Goal: Complete application form: Complete application form

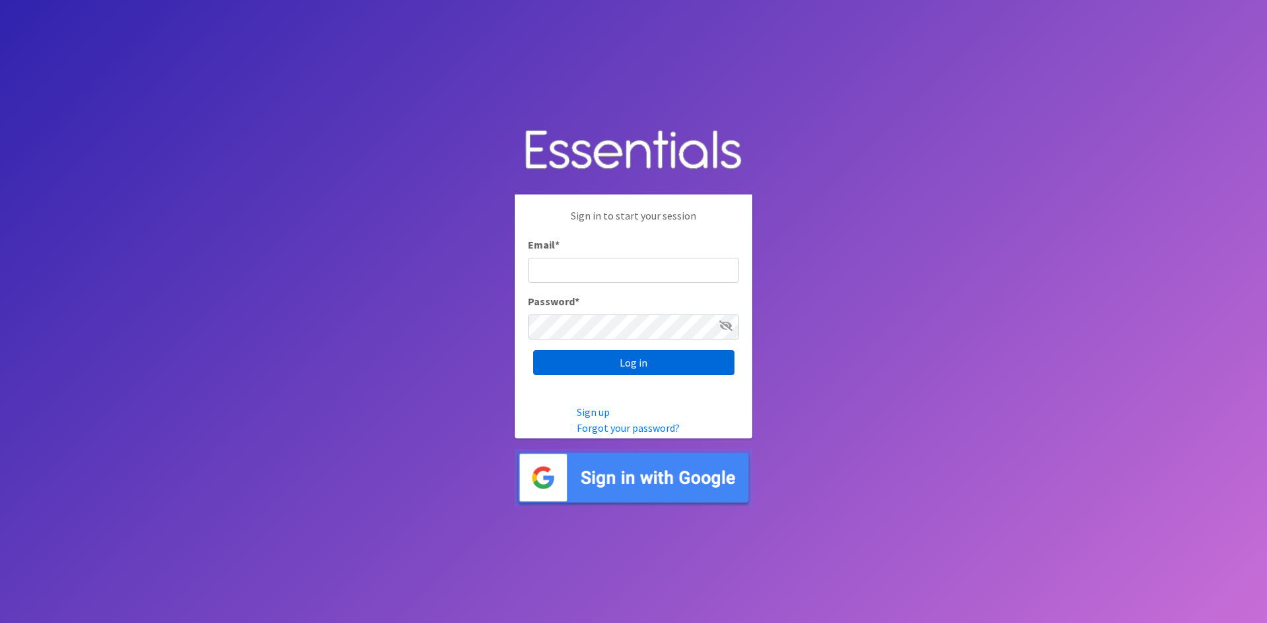
type input "[EMAIL_ADDRESS][PERSON_NAME][DOMAIN_NAME]"
click at [639, 360] on input "Log in" at bounding box center [633, 362] width 201 height 25
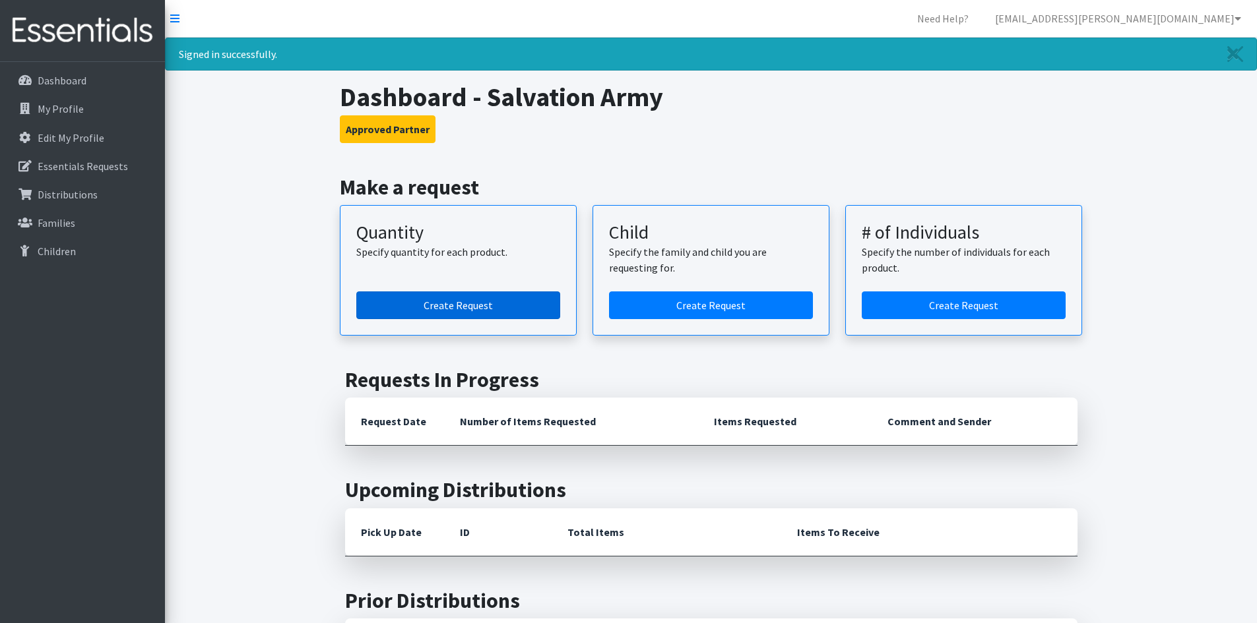
click at [437, 303] on link "Create Request" at bounding box center [458, 306] width 204 height 28
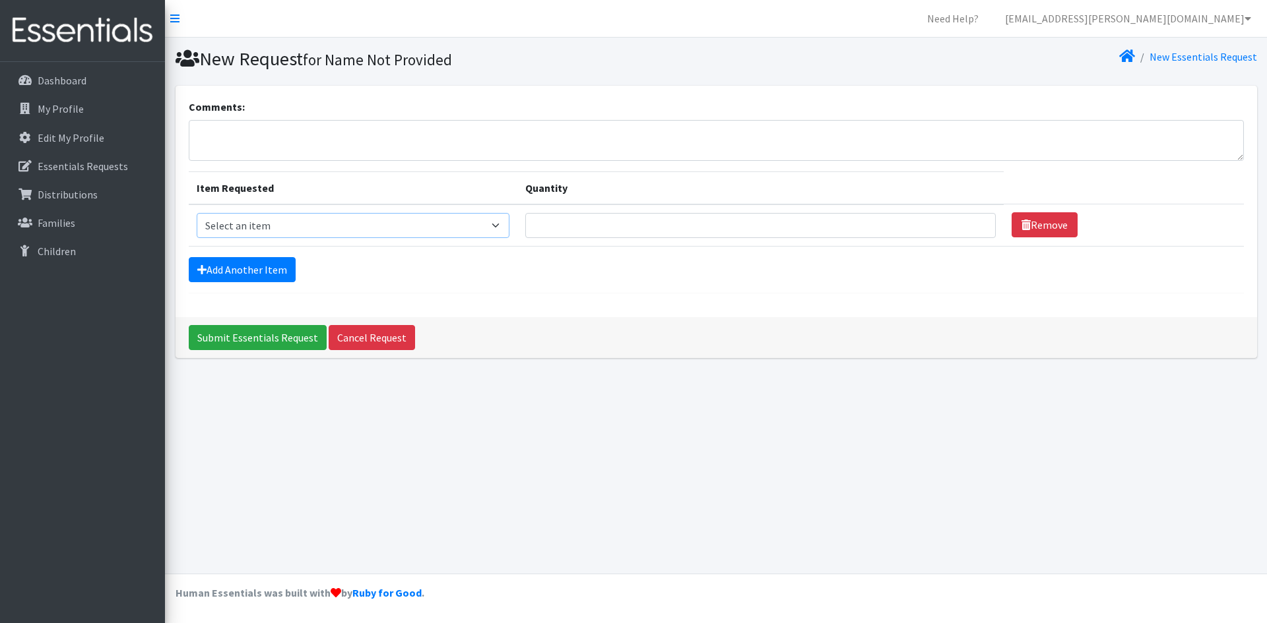
click at [301, 222] on select "Select an item Kids (Newborn) Kids (Size 1) Kids (Size 2) Kids (Size 3) Kids (S…" at bounding box center [353, 225] width 313 height 25
select select "3492"
click at [197, 213] on select "Select an item Kids (Newborn) Kids (Size 1) Kids (Size 2) Kids (Size 3) Kids (S…" at bounding box center [353, 225] width 313 height 25
click at [594, 224] on input "Quantity" at bounding box center [760, 225] width 470 height 25
type input "3"
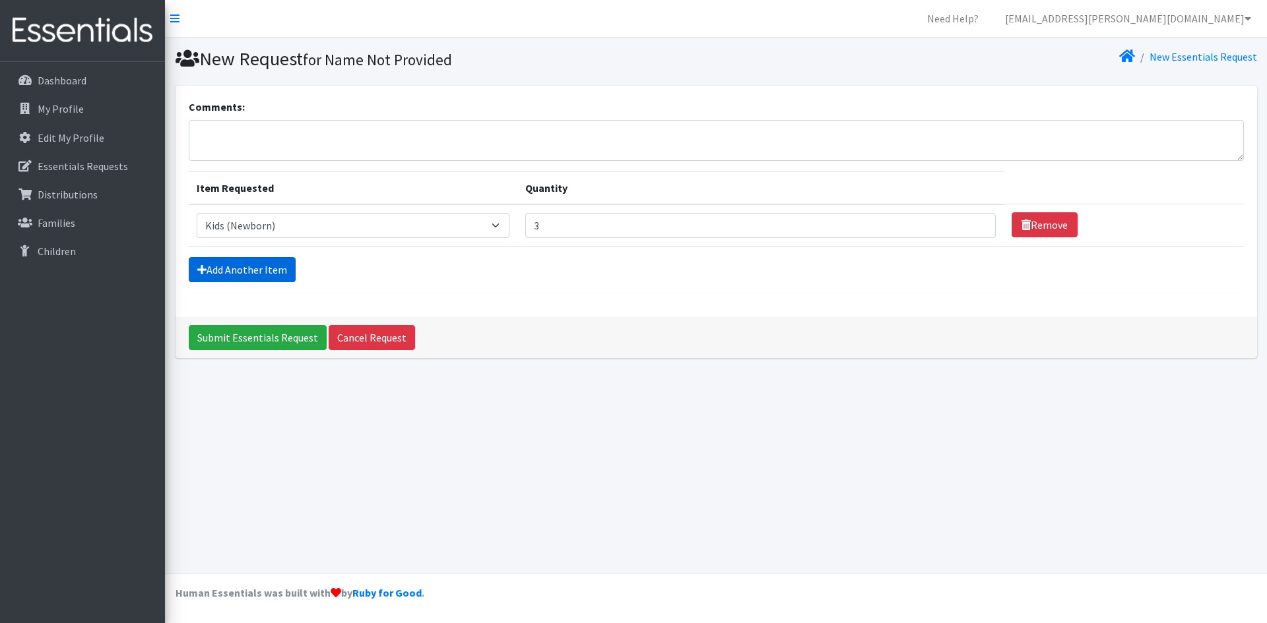
click at [242, 270] on link "Add Another Item" at bounding box center [242, 269] width 107 height 25
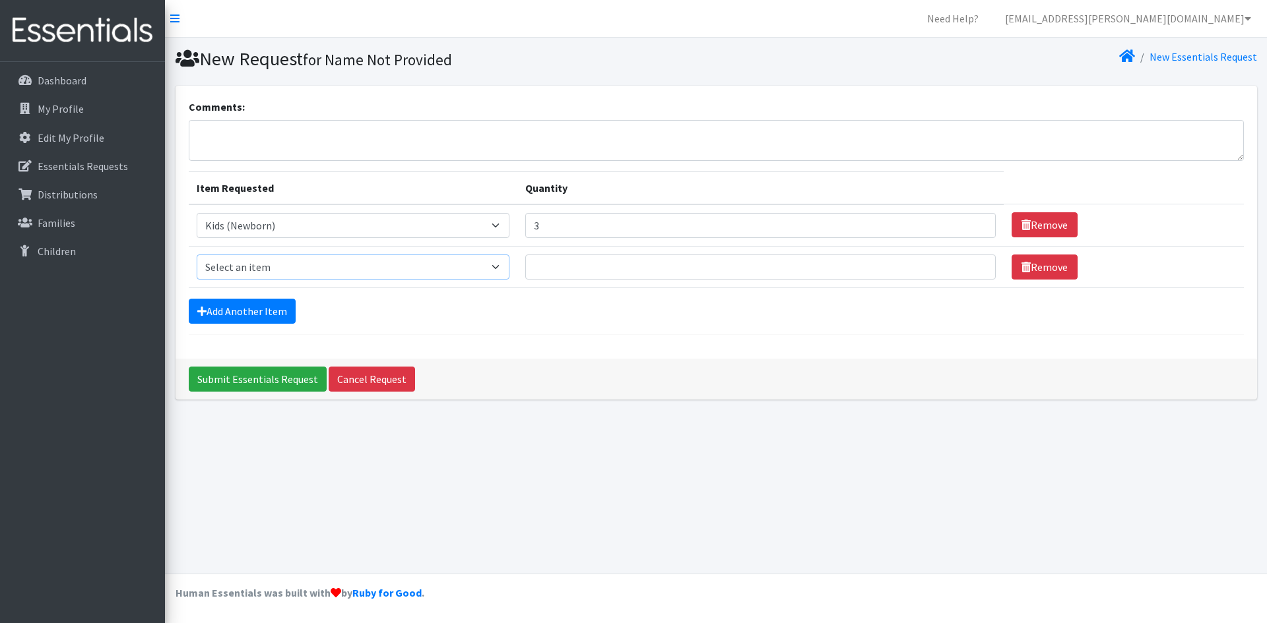
click at [346, 267] on select "Select an item Kids (Newborn) Kids (Size 1) Kids (Size 2) Kids (Size 3) Kids (S…" at bounding box center [353, 267] width 313 height 25
select select "3487"
click at [197, 255] on select "Select an item Kids (Newborn) Kids (Size 1) Kids (Size 2) Kids (Size 3) Kids (S…" at bounding box center [353, 267] width 313 height 25
click at [622, 269] on input "Quantity" at bounding box center [760, 267] width 470 height 25
type input "2"
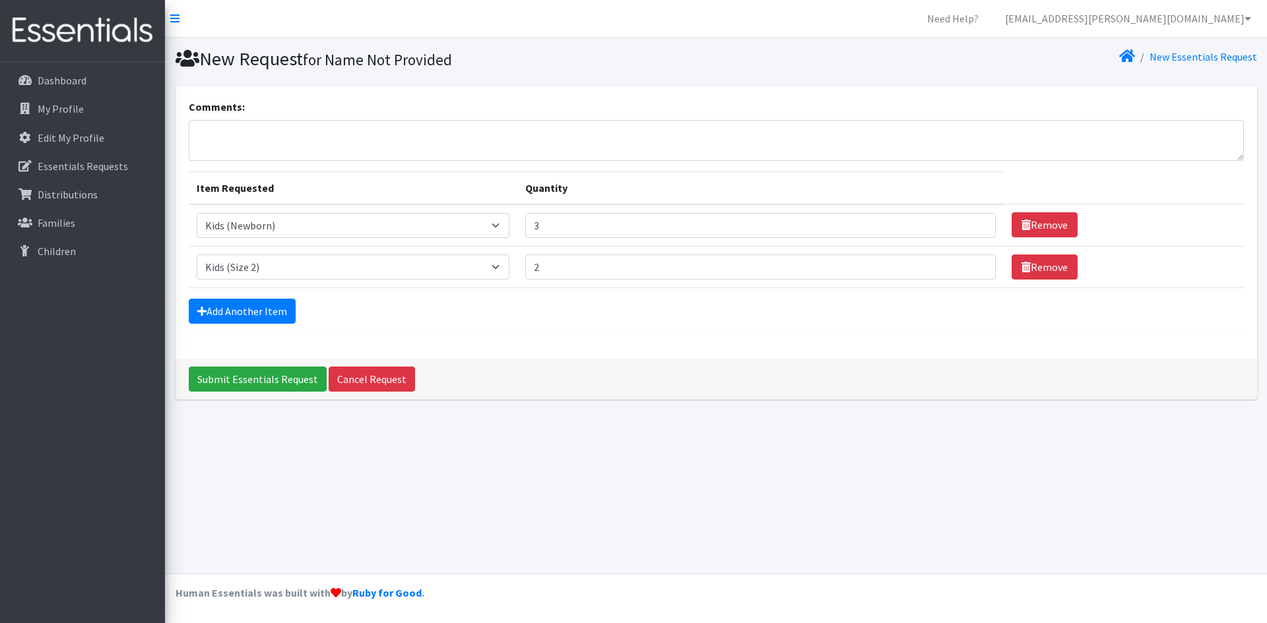
click at [612, 344] on div "Comments: Item Requested Quantity Item Requested Select an item Kids (Newborn) …" at bounding box center [715, 222] width 1081 height 273
click at [244, 313] on link "Add Another Item" at bounding box center [242, 311] width 107 height 25
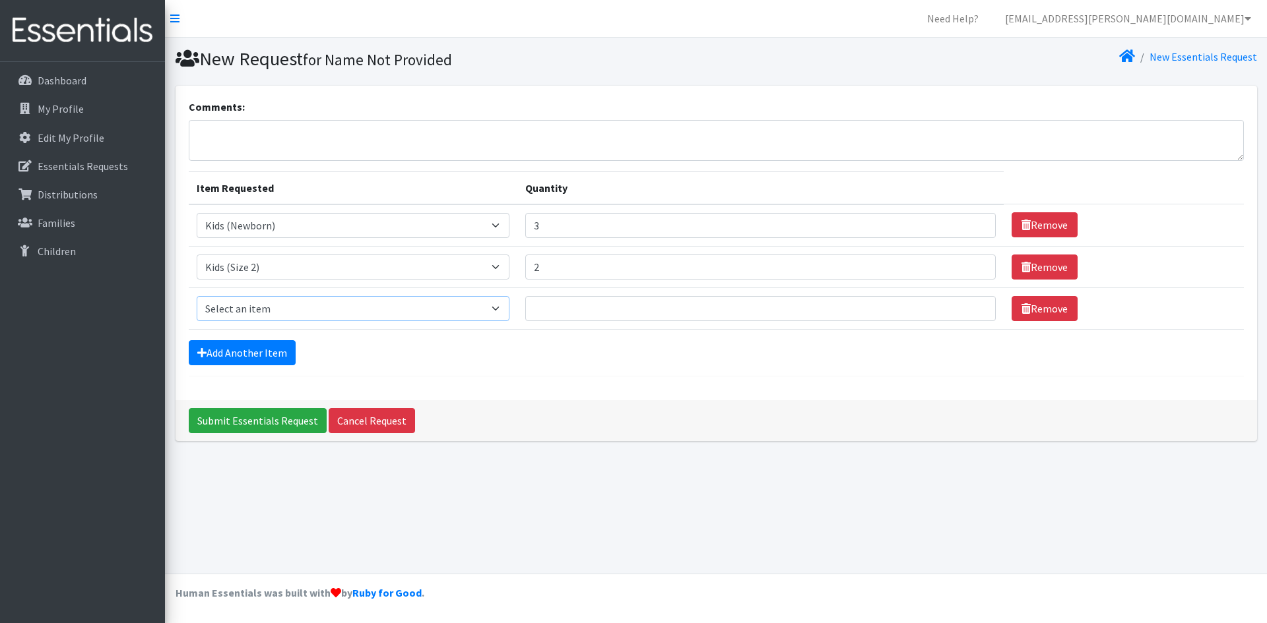
click at [339, 307] on select "Select an item Kids (Newborn) Kids (Size 1) Kids (Size 2) Kids (Size 3) Kids (S…" at bounding box center [353, 308] width 313 height 25
select select "3476"
click at [197, 296] on select "Select an item Kids (Newborn) Kids (Size 1) Kids (Size 2) Kids (Size 3) Kids (S…" at bounding box center [353, 308] width 313 height 25
click at [606, 310] on input "Quantity" at bounding box center [760, 308] width 470 height 25
click at [573, 219] on input "3" at bounding box center [760, 225] width 470 height 25
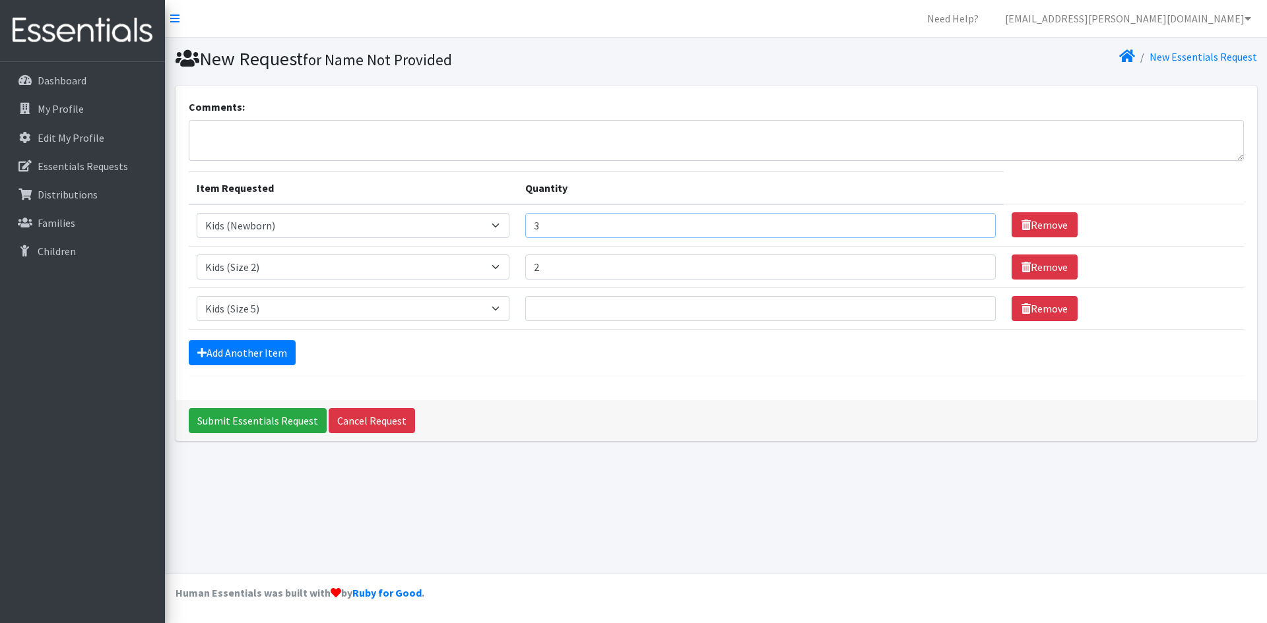
click at [573, 219] on input "3" at bounding box center [760, 225] width 470 height 25
click at [575, 219] on input "3" at bounding box center [760, 225] width 470 height 25
click at [575, 221] on input "3" at bounding box center [760, 225] width 470 height 25
type input "75"
click at [562, 269] on input "2" at bounding box center [760, 267] width 470 height 25
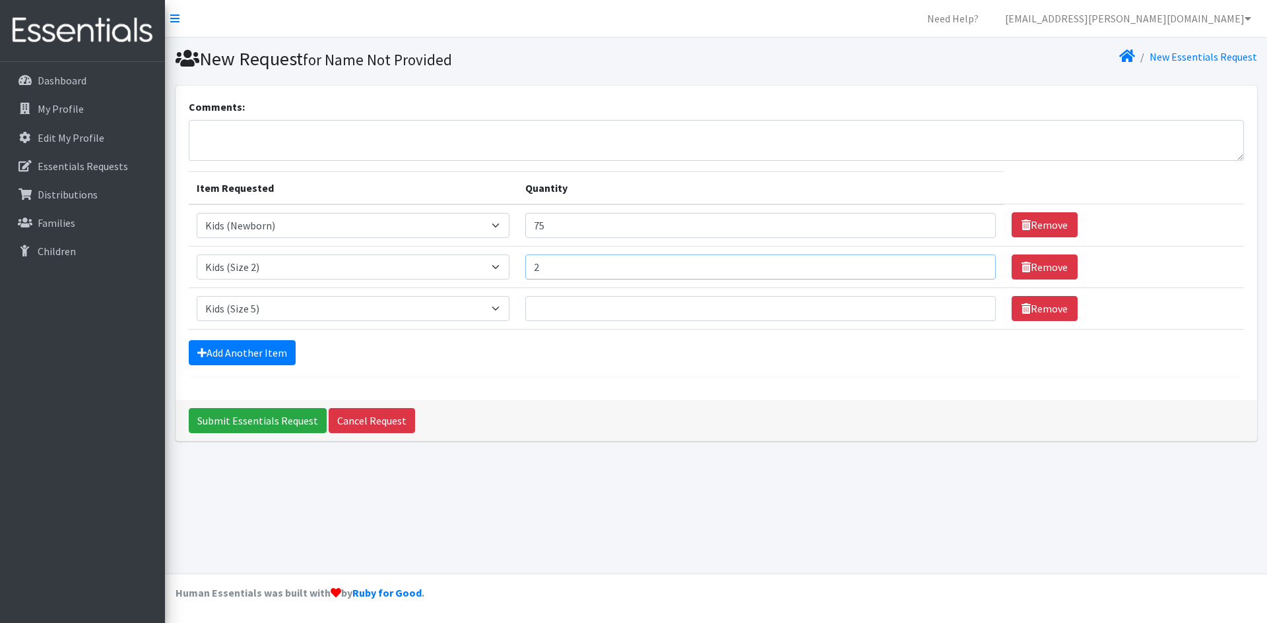
click at [562, 269] on input "2" at bounding box center [760, 267] width 470 height 25
type input "50"
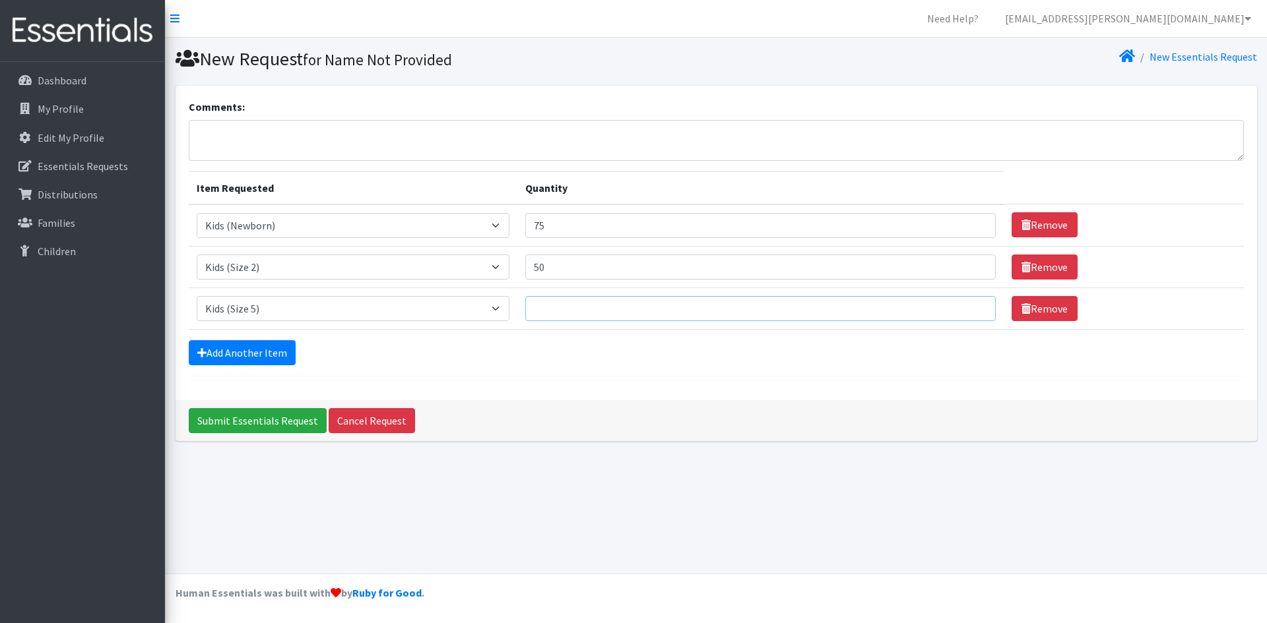
click at [559, 309] on input "Quantity" at bounding box center [760, 308] width 470 height 25
type input "100"
click at [259, 347] on link "Add Another Item" at bounding box center [242, 352] width 107 height 25
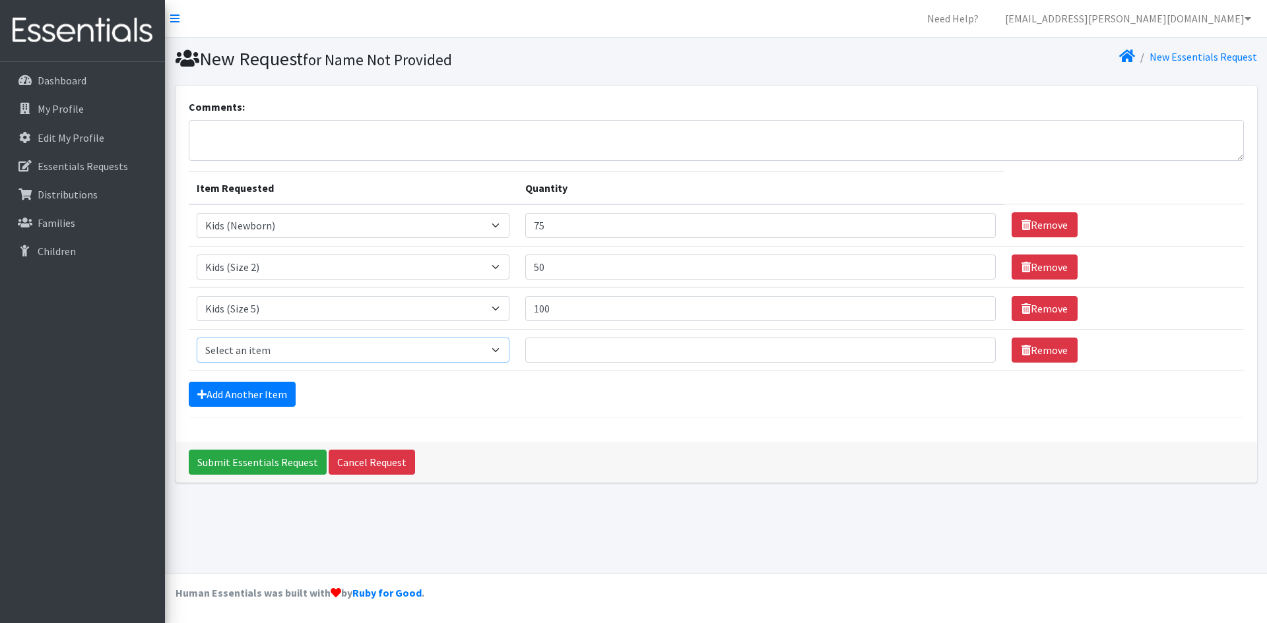
click at [425, 350] on select "Select an item Kids (Newborn) Kids (Size 1) Kids (Size 2) Kids (Size 3) Kids (S…" at bounding box center [353, 350] width 313 height 25
select select "3485"
click at [197, 338] on select "Select an item Kids (Newborn) Kids (Size 1) Kids (Size 2) Kids (Size 3) Kids (S…" at bounding box center [353, 350] width 313 height 25
click at [612, 355] on input "Quantity" at bounding box center [760, 350] width 470 height 25
type input "3"
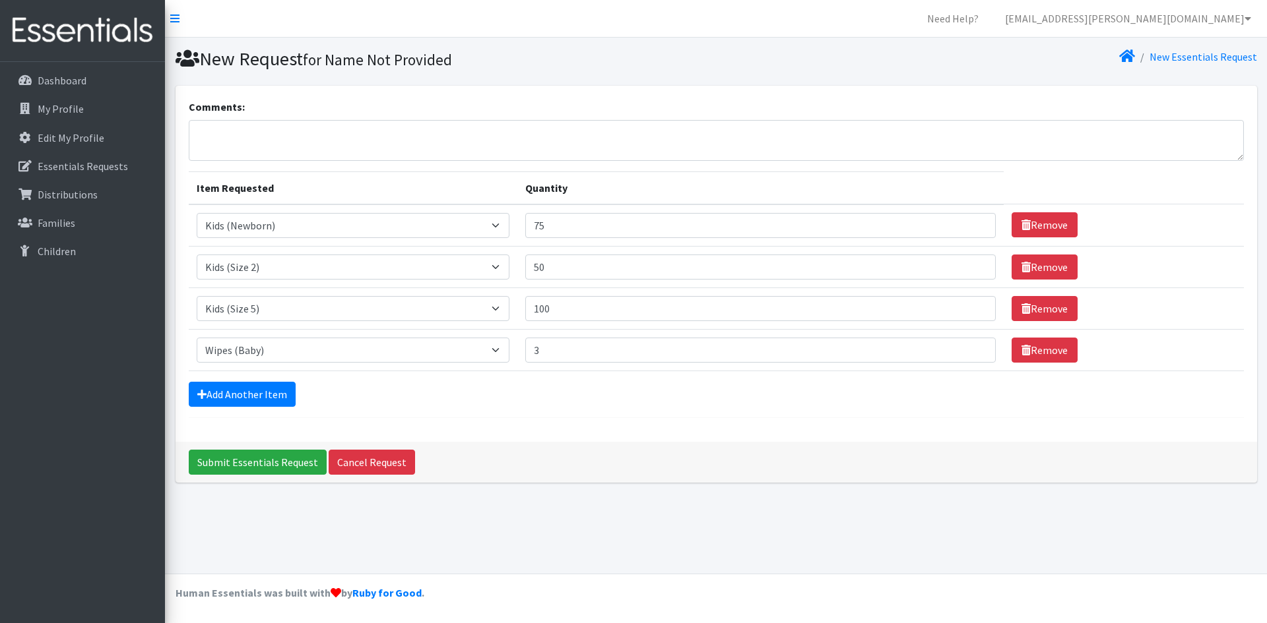
click at [670, 399] on div "Add Another Item" at bounding box center [716, 394] width 1055 height 25
click at [249, 461] on input "Submit Essentials Request" at bounding box center [258, 462] width 138 height 25
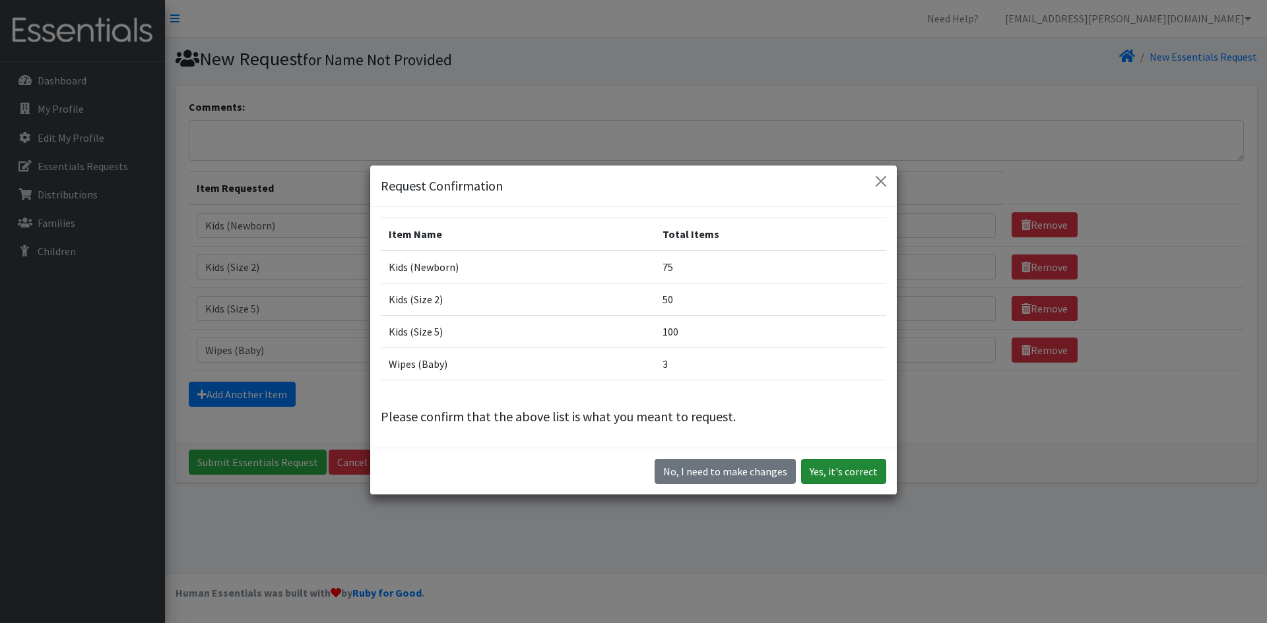
click at [829, 464] on button "Yes, it's correct" at bounding box center [843, 471] width 85 height 25
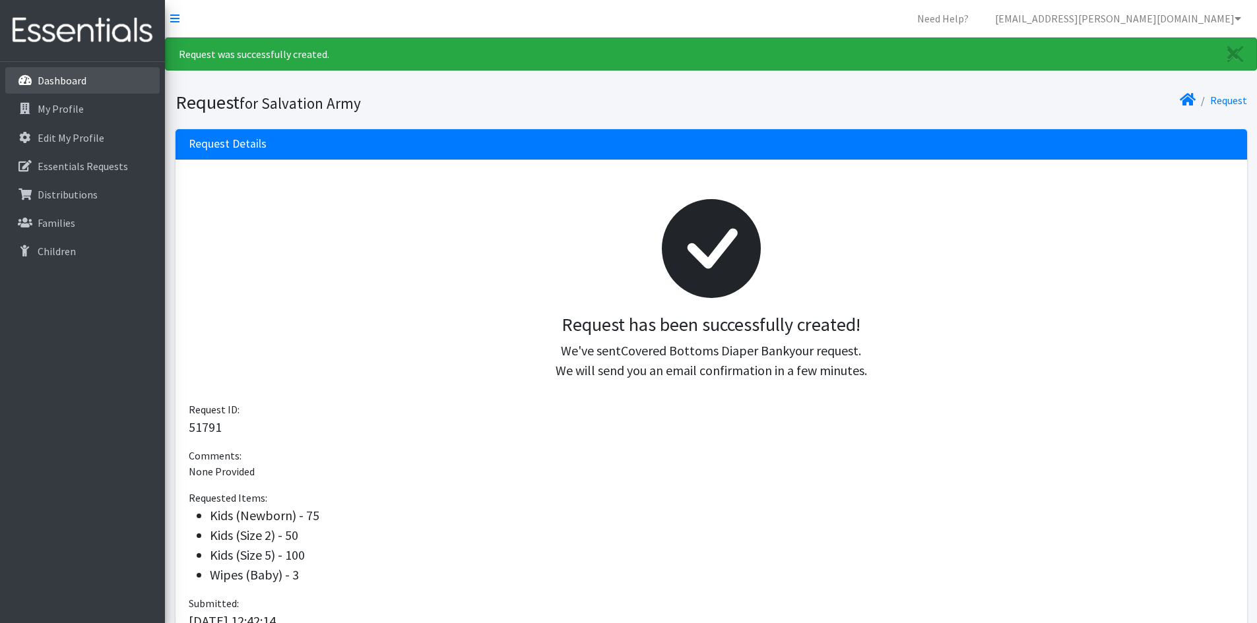
click at [67, 75] on p "Dashboard" at bounding box center [62, 80] width 49 height 13
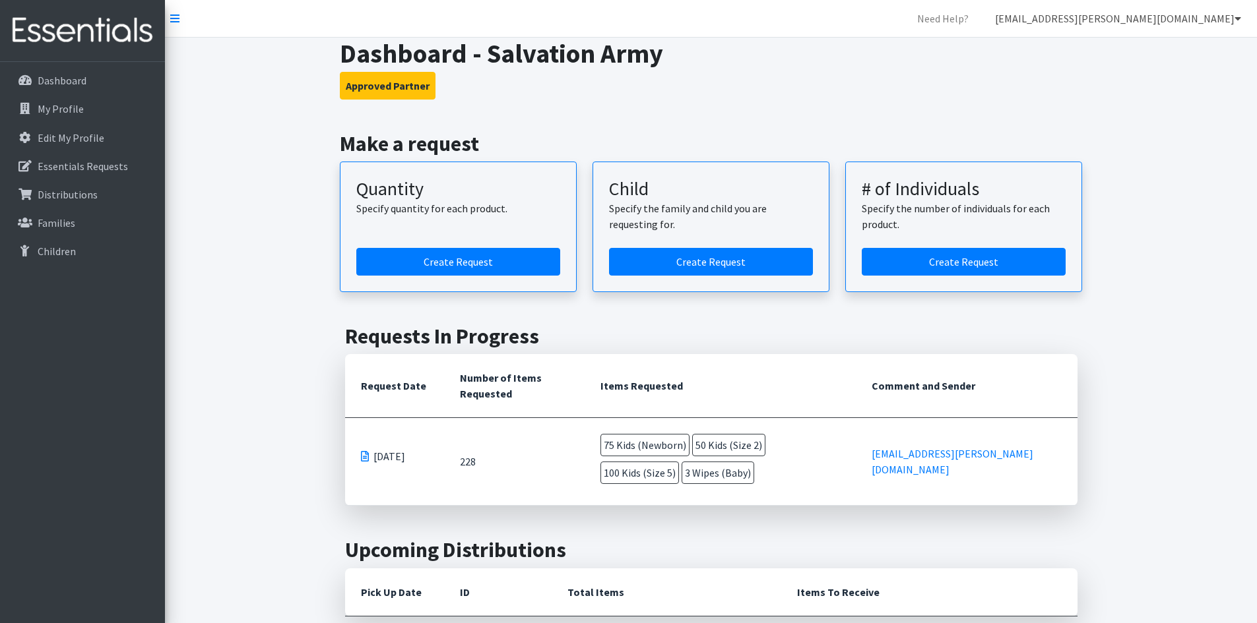
click at [1133, 16] on link "[EMAIL_ADDRESS][PERSON_NAME][DOMAIN_NAME]" at bounding box center [1117, 18] width 267 height 26
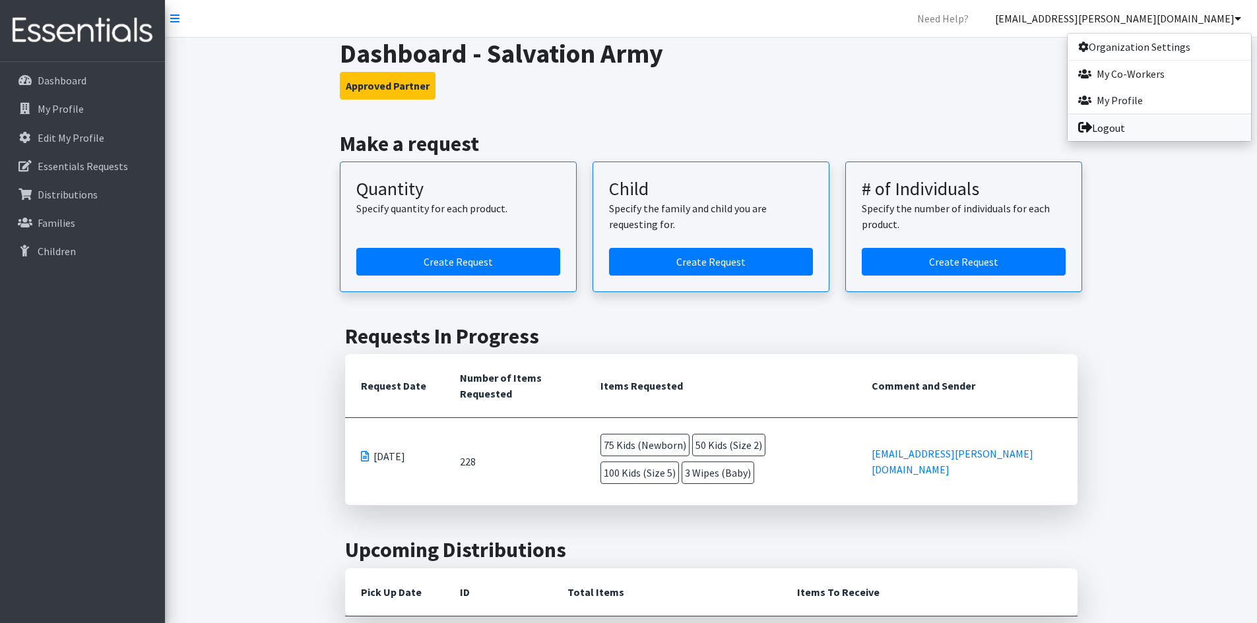
click at [1116, 122] on link "Logout" at bounding box center [1158, 128] width 183 height 26
